Goal: Task Accomplishment & Management: Use online tool/utility

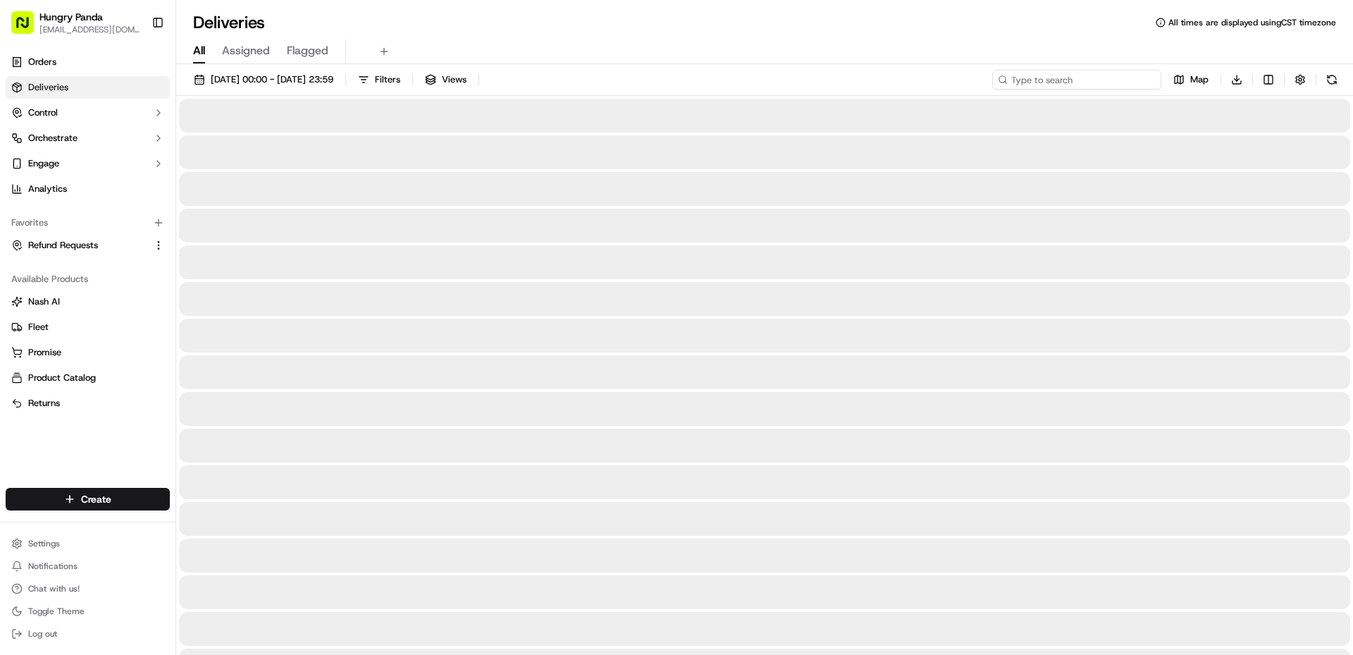
drag, startPoint x: 1075, startPoint y: 87, endPoint x: 1070, endPoint y: 82, distance: 7.5
click at [1075, 87] on input at bounding box center [1077, 80] width 169 height 20
paste input "3673223138756733511922"
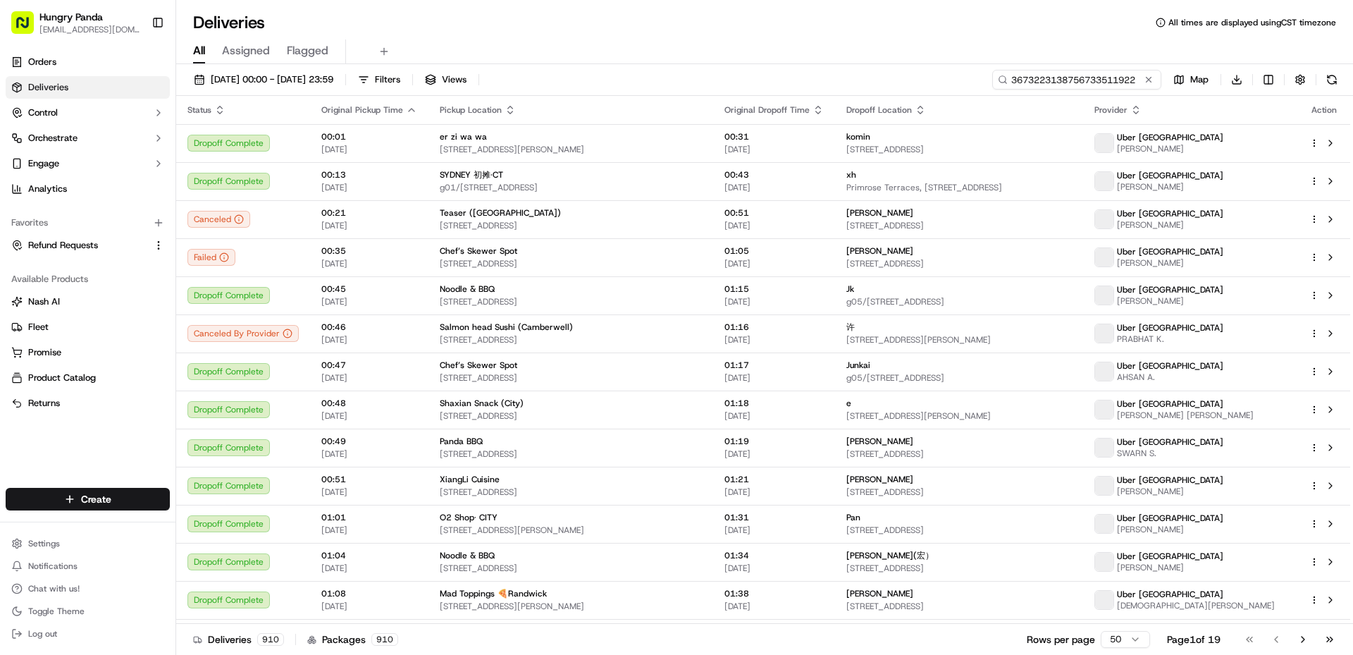
paste input "3673223138756733511922"
type input "36732231387567335119223673223138756733511922"
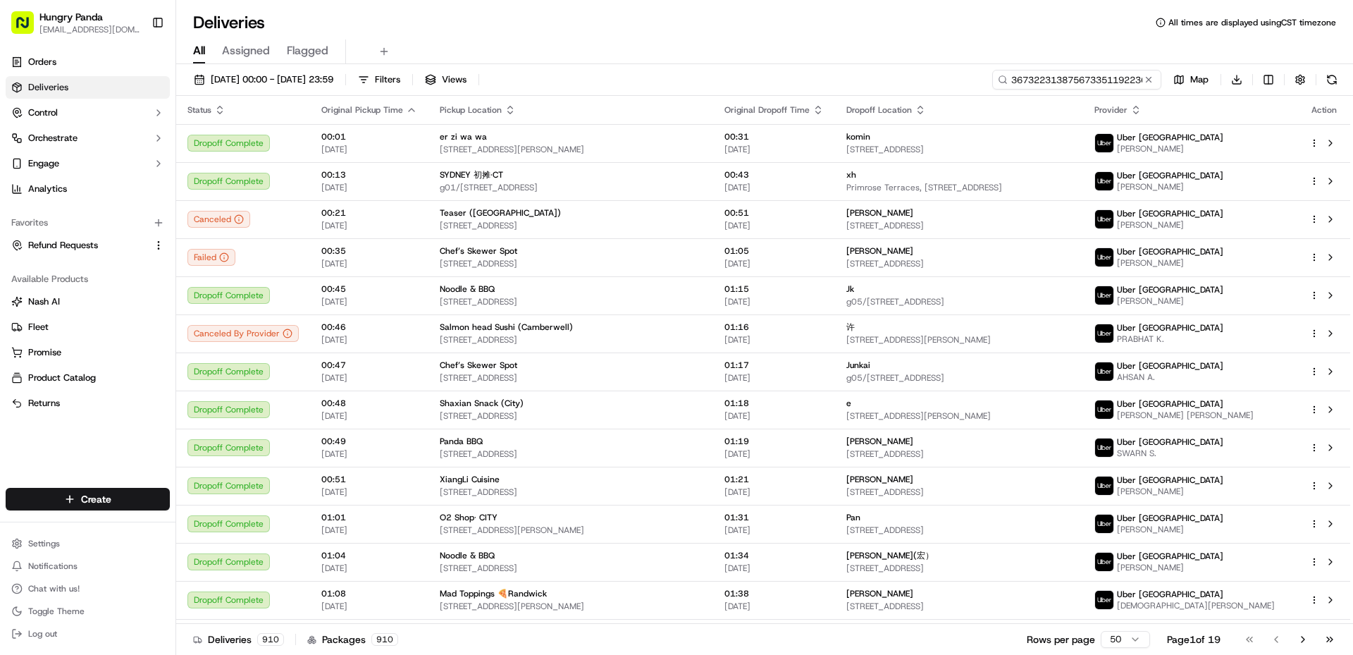
scroll to position [0, 130]
